Goal: Information Seeking & Learning: Understand process/instructions

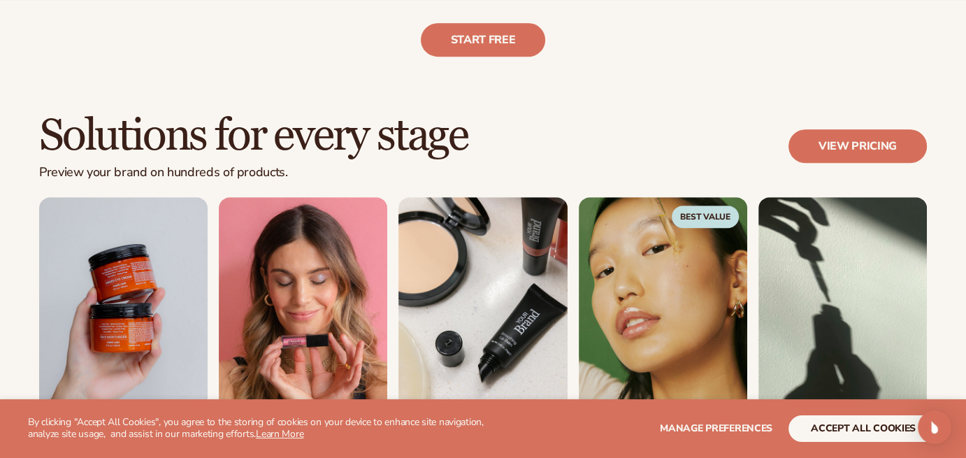
scroll to position [699, 0]
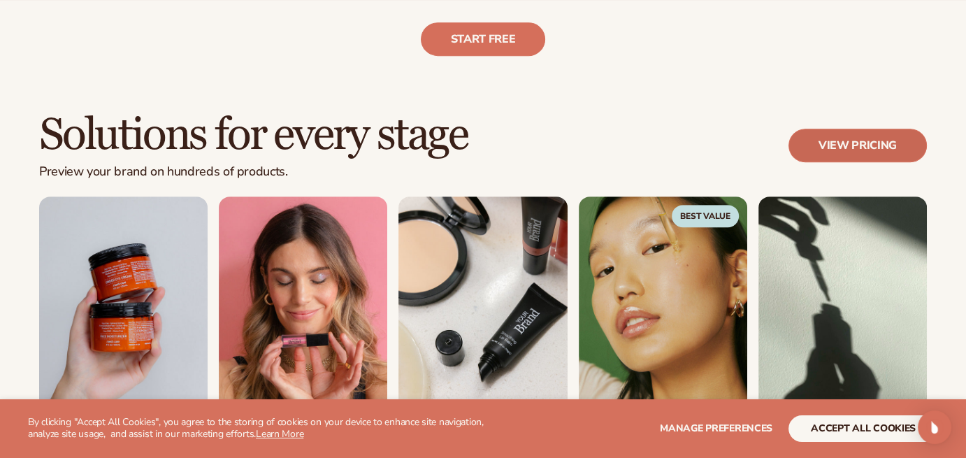
click at [829, 142] on link "View pricing" at bounding box center [858, 146] width 138 height 34
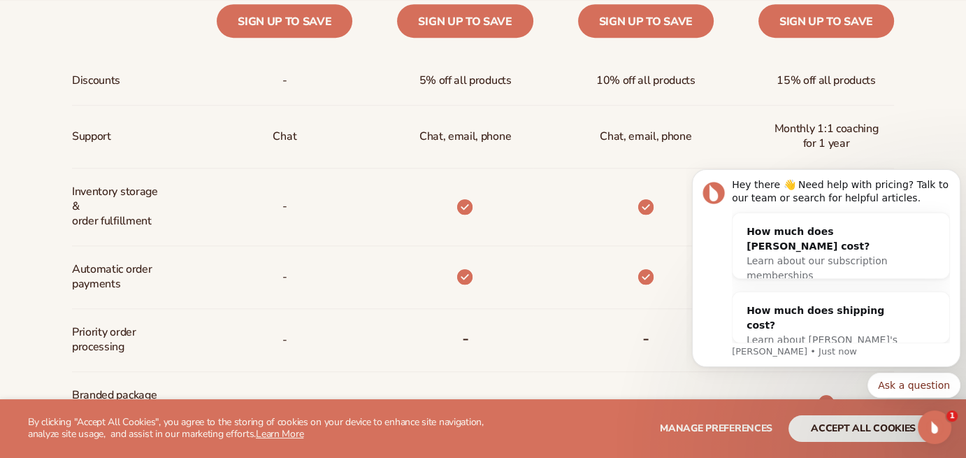
click at [925, 429] on icon "Open Intercom Messenger" at bounding box center [935, 427] width 23 height 23
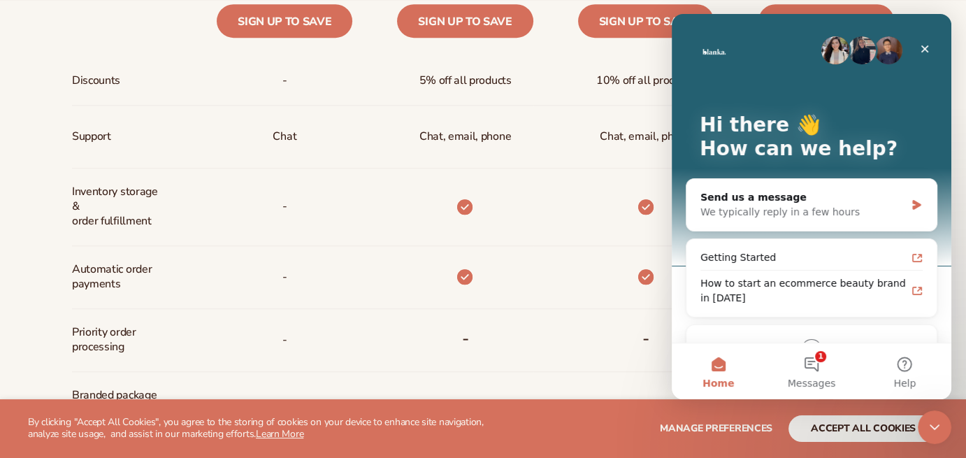
click at [925, 429] on div "Close Intercom Messenger" at bounding box center [935, 427] width 34 height 34
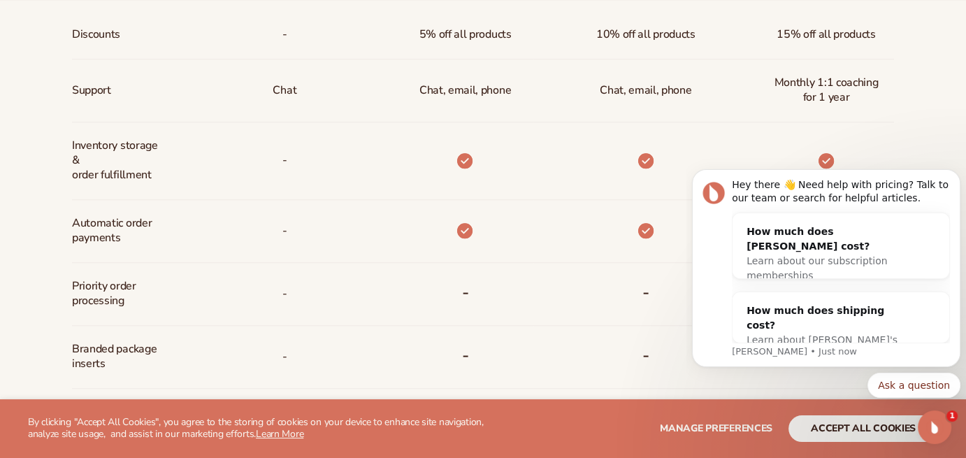
scroll to position [769, 0]
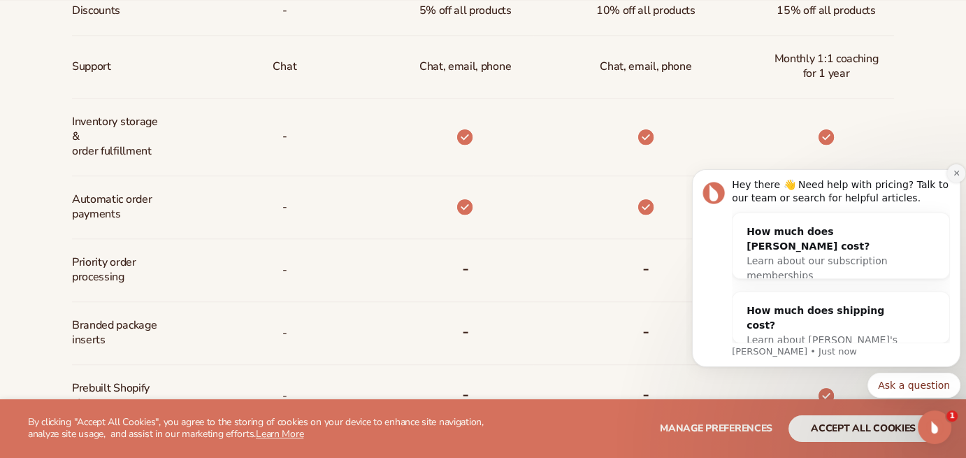
click at [956, 173] on icon "Dismiss notification" at bounding box center [957, 173] width 8 height 8
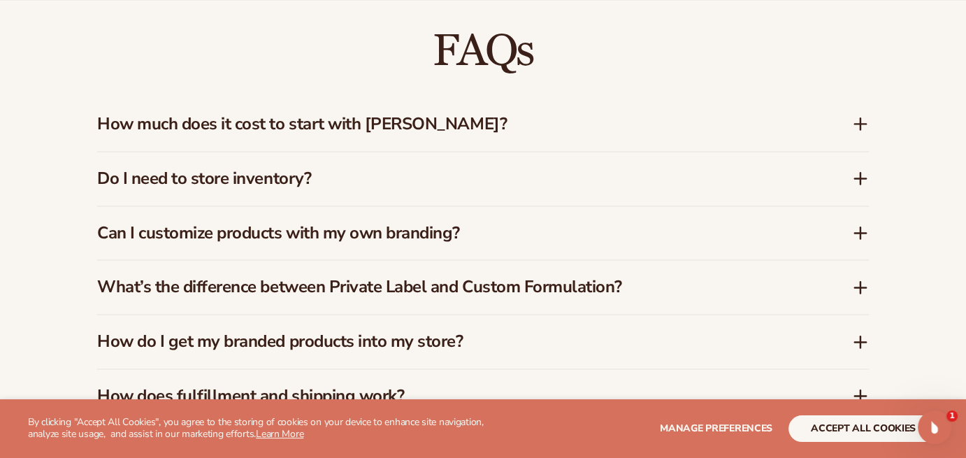
scroll to position [2027, 0]
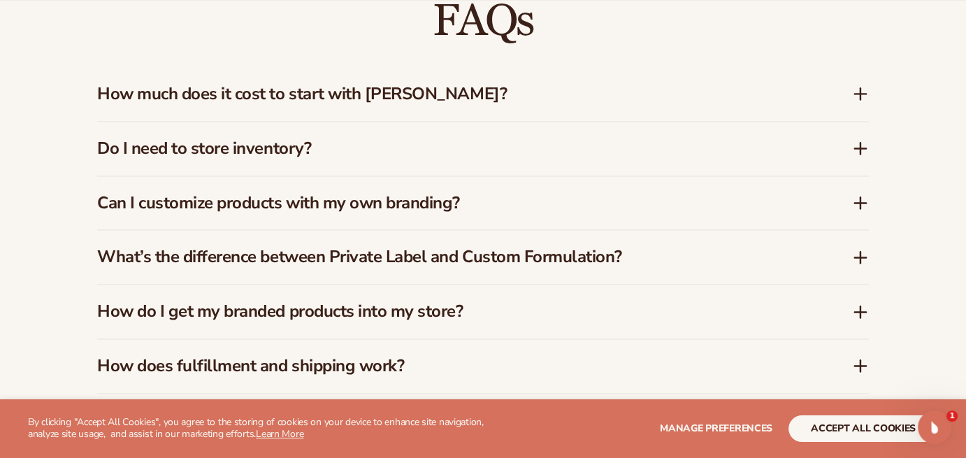
click at [861, 99] on icon at bounding box center [861, 93] width 0 height 11
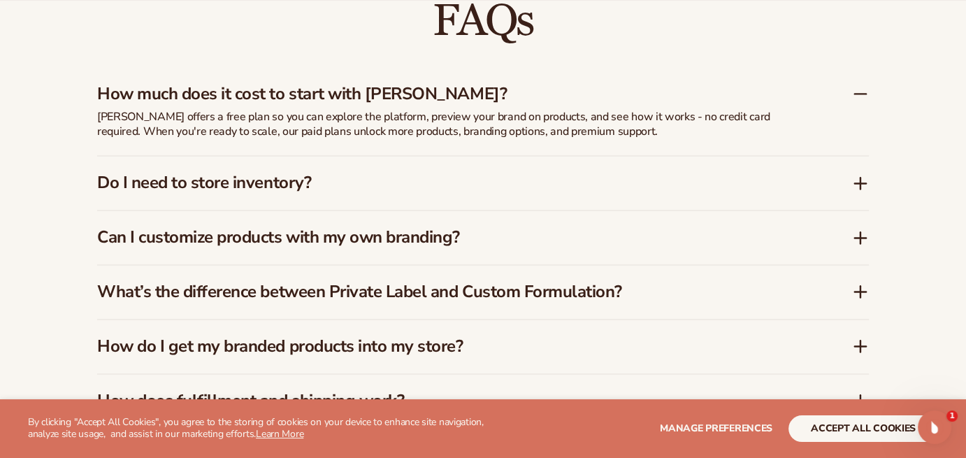
click at [861, 102] on icon at bounding box center [860, 93] width 17 height 17
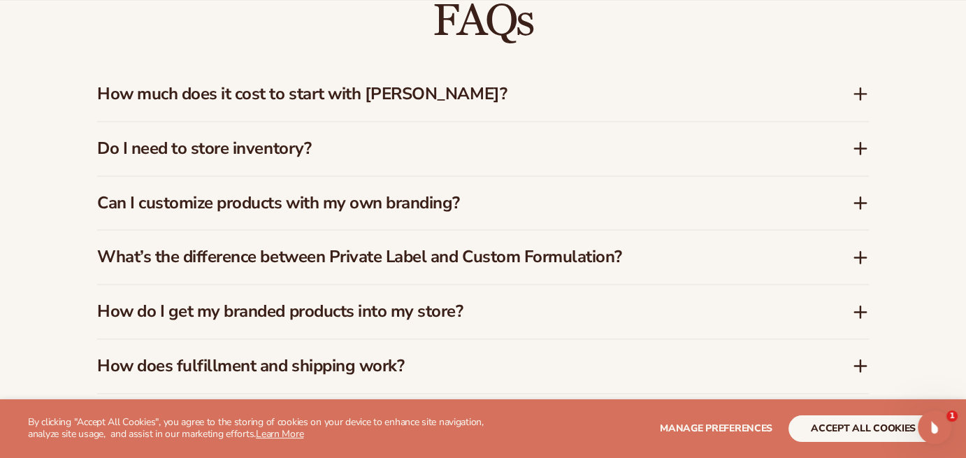
scroll to position [2097, 0]
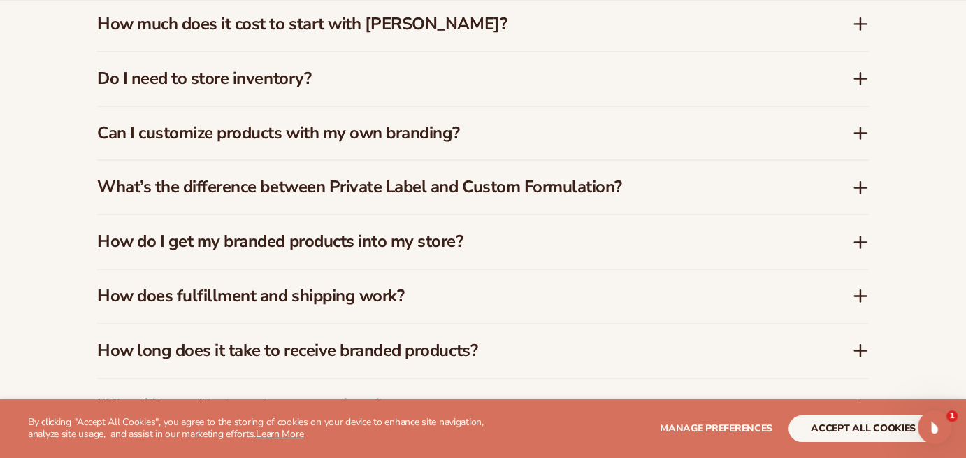
click at [853, 159] on div "Can I customize products with my own branding?" at bounding box center [483, 133] width 772 height 54
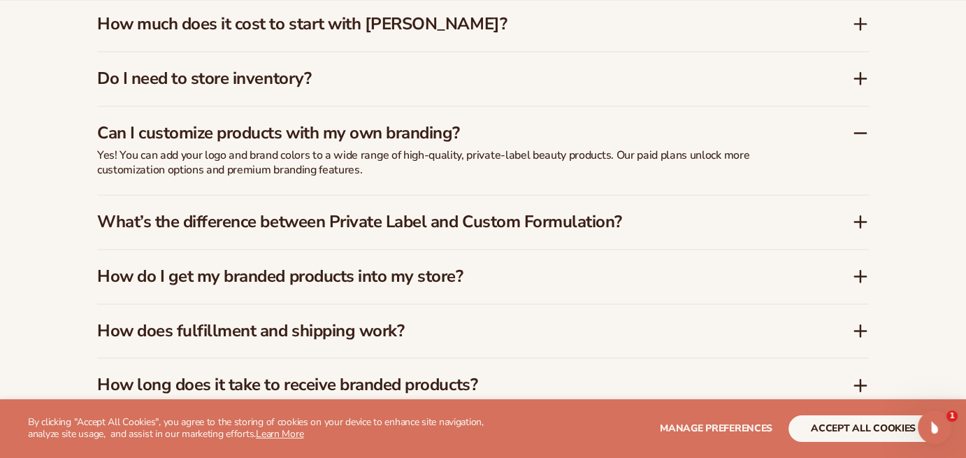
click at [853, 141] on icon at bounding box center [860, 132] width 17 height 17
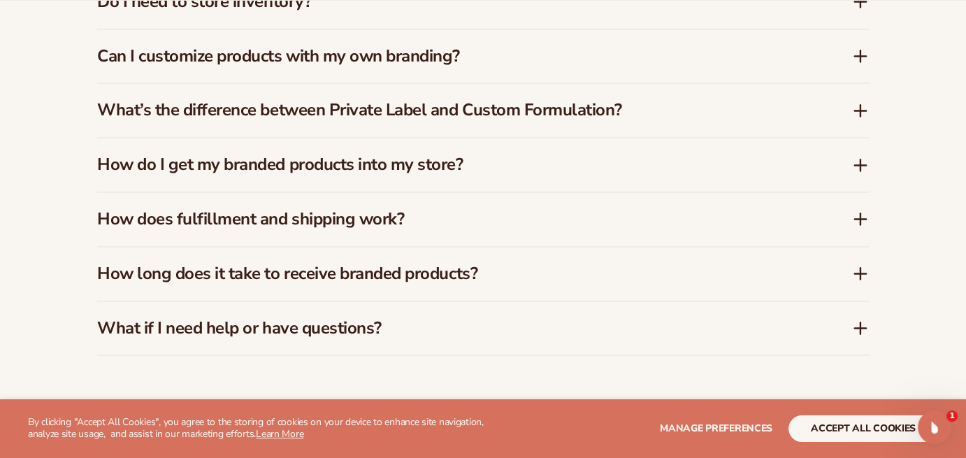
scroll to position [2237, 0]
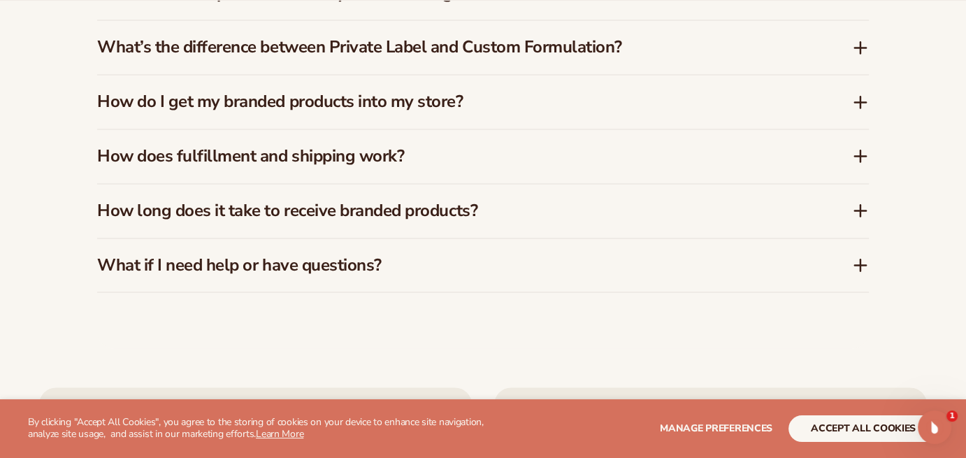
click at [861, 110] on icon at bounding box center [860, 102] width 17 height 17
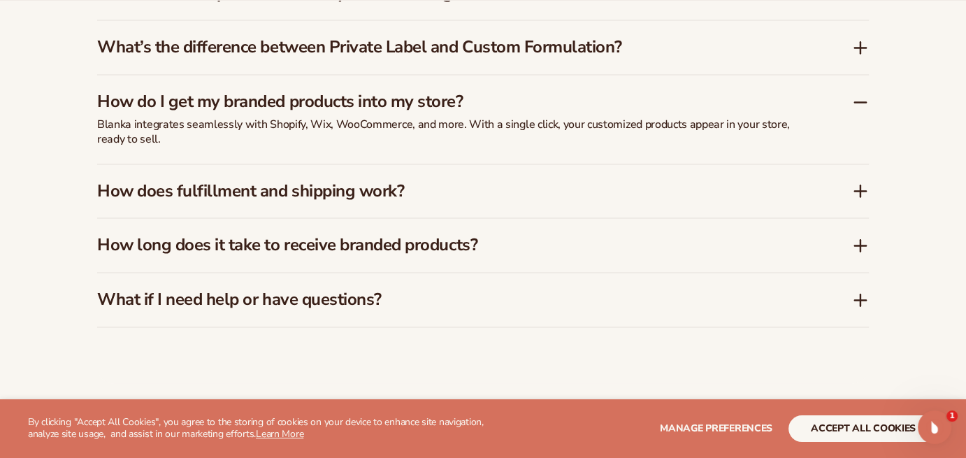
click at [866, 199] on icon at bounding box center [860, 190] width 17 height 17
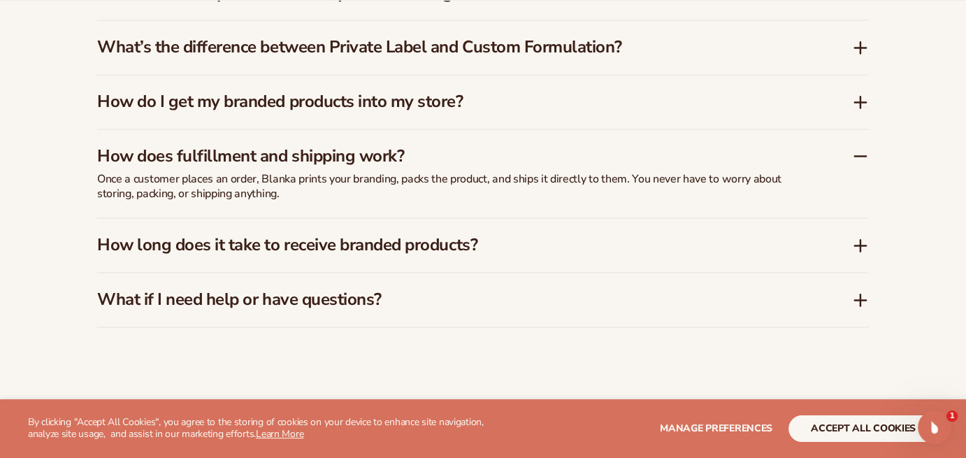
click at [857, 245] on icon at bounding box center [860, 245] width 11 height 0
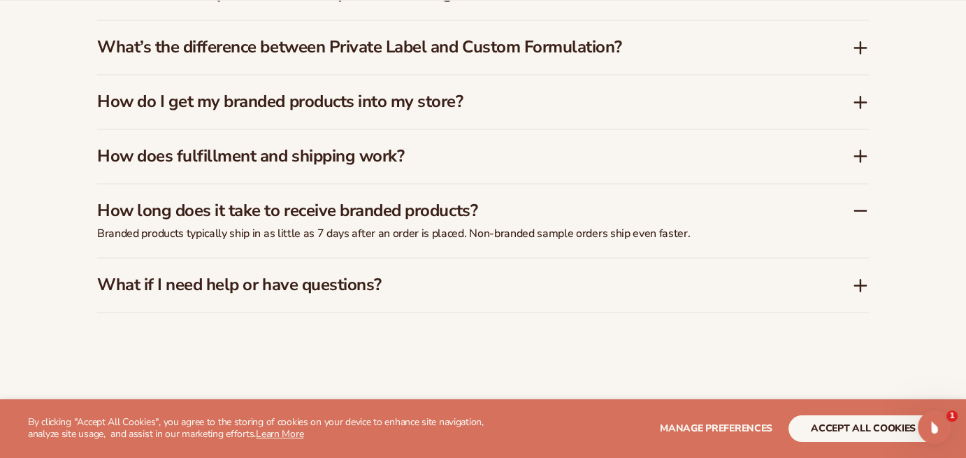
click at [850, 295] on div "What if I need help or have questions?" at bounding box center [474, 285] width 755 height 20
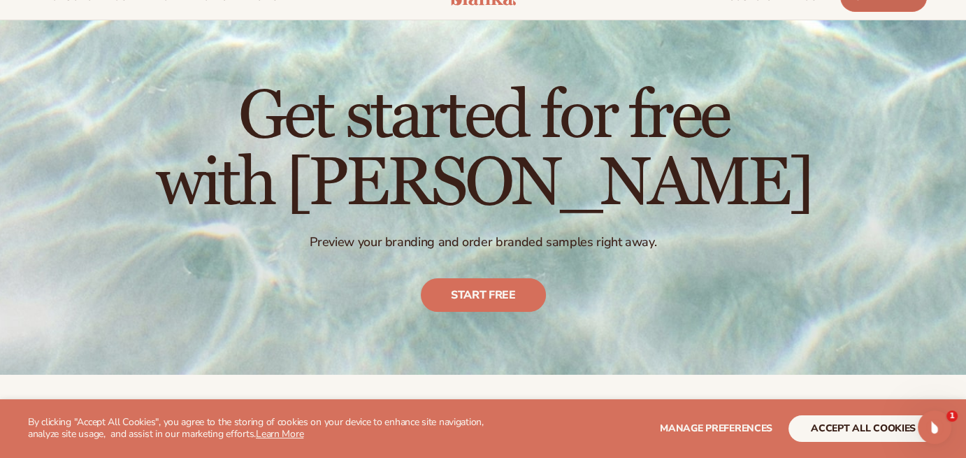
scroll to position [0, 0]
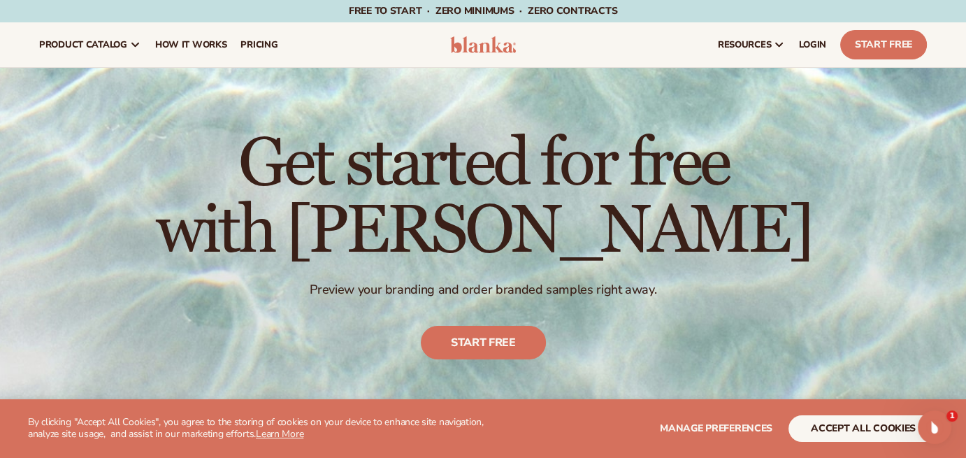
click at [852, 29] on div "resources connect your store" at bounding box center [732, 44] width 404 height 45
click at [859, 41] on link "Start Free" at bounding box center [883, 44] width 87 height 29
